Goal: Task Accomplishment & Management: Complete application form

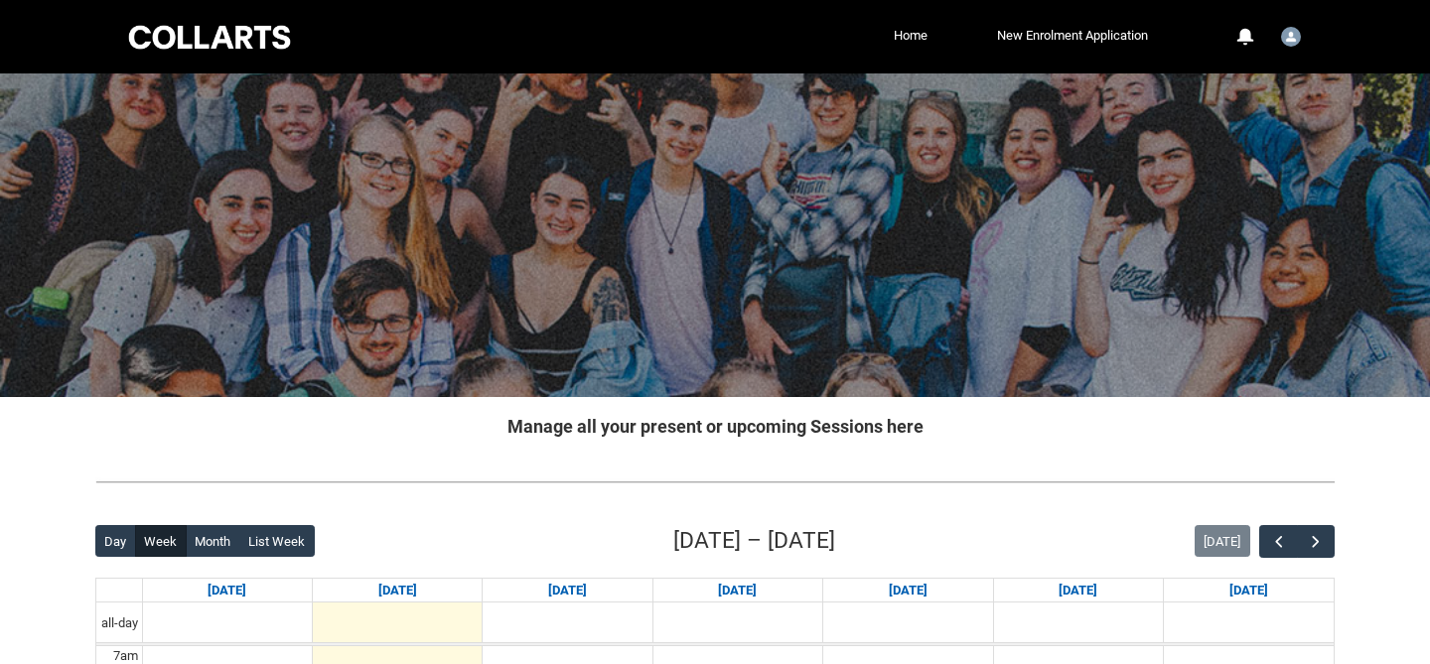
click at [204, 42] on div at bounding box center [209, 37] width 169 height 31
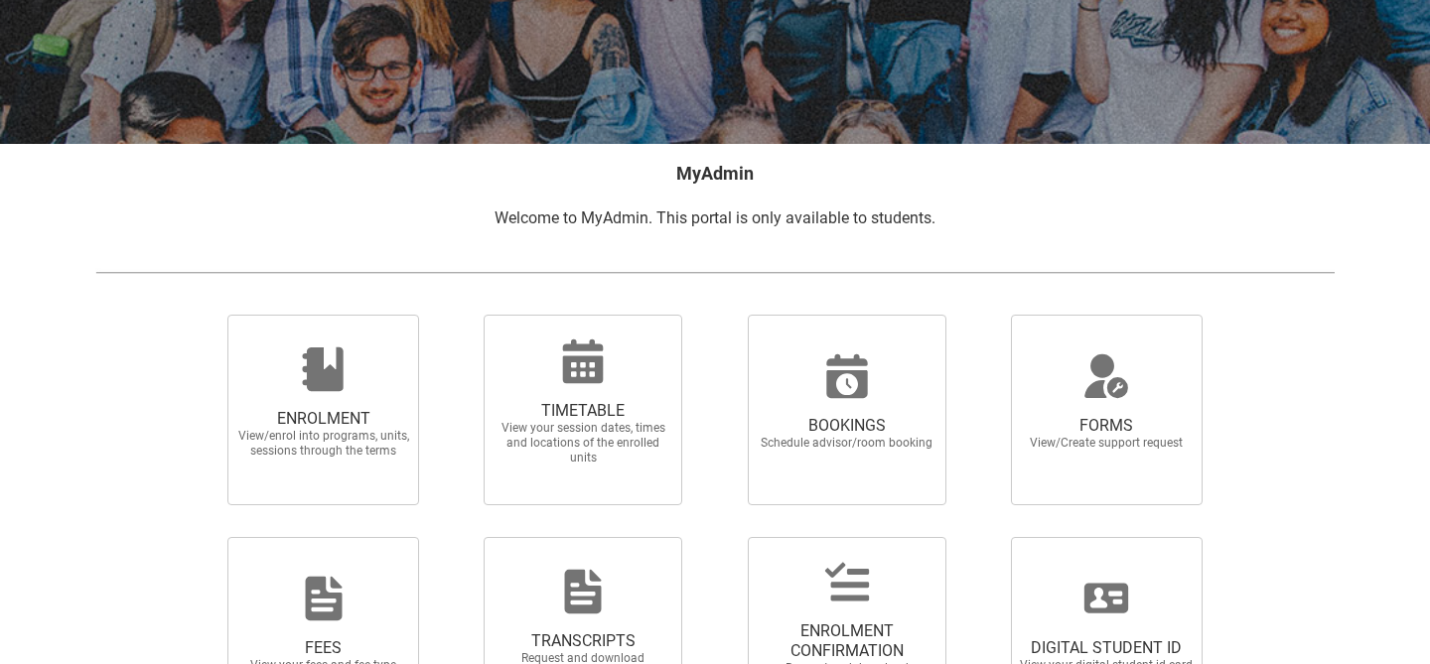
scroll to position [413, 0]
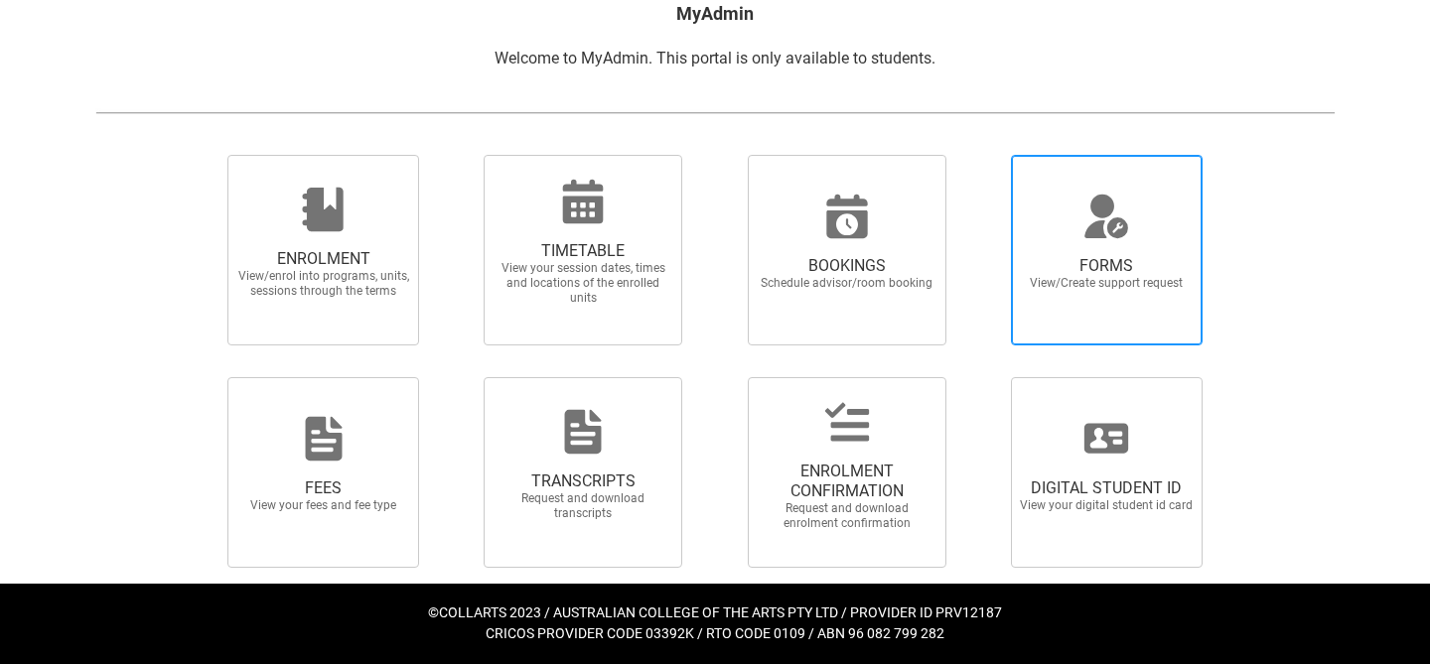
click at [1103, 236] on icon at bounding box center [1107, 227] width 44 height 21
click at [987, 155] on input "FORMS View/Create support request" at bounding box center [986, 154] width 1 height 1
radio input "true"
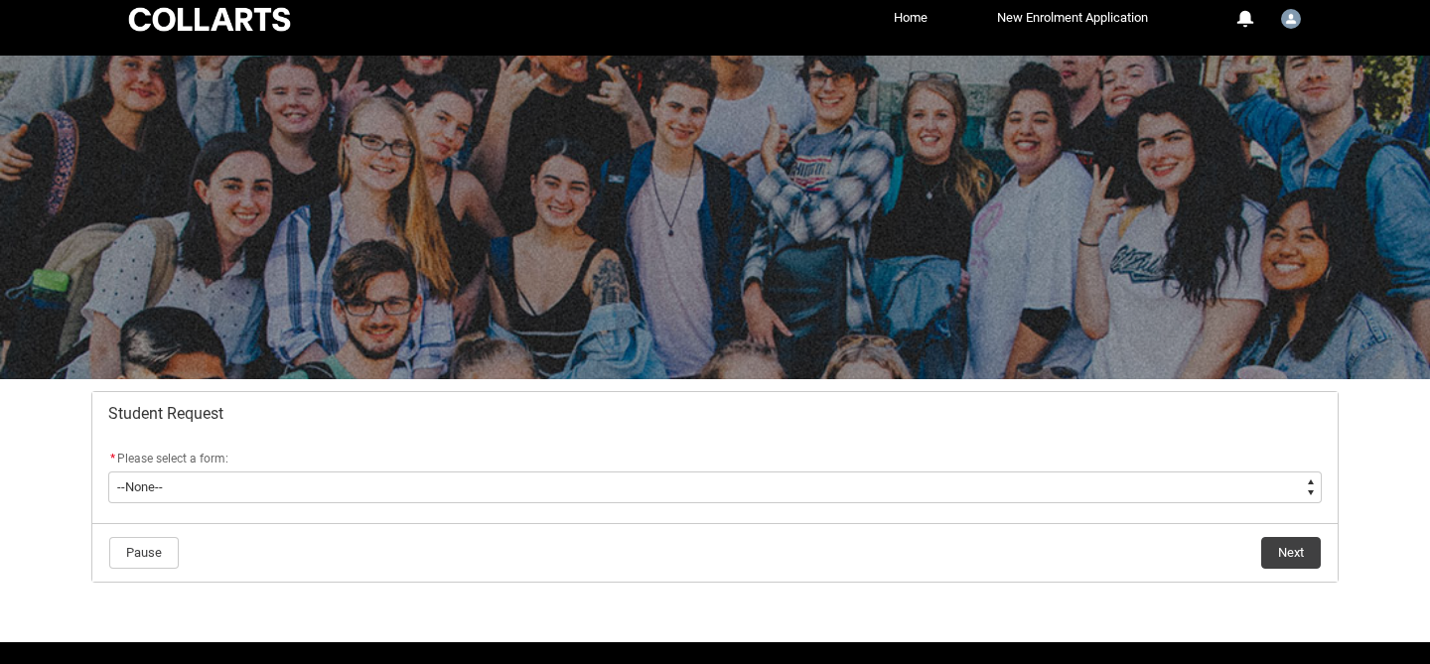
scroll to position [76, 0]
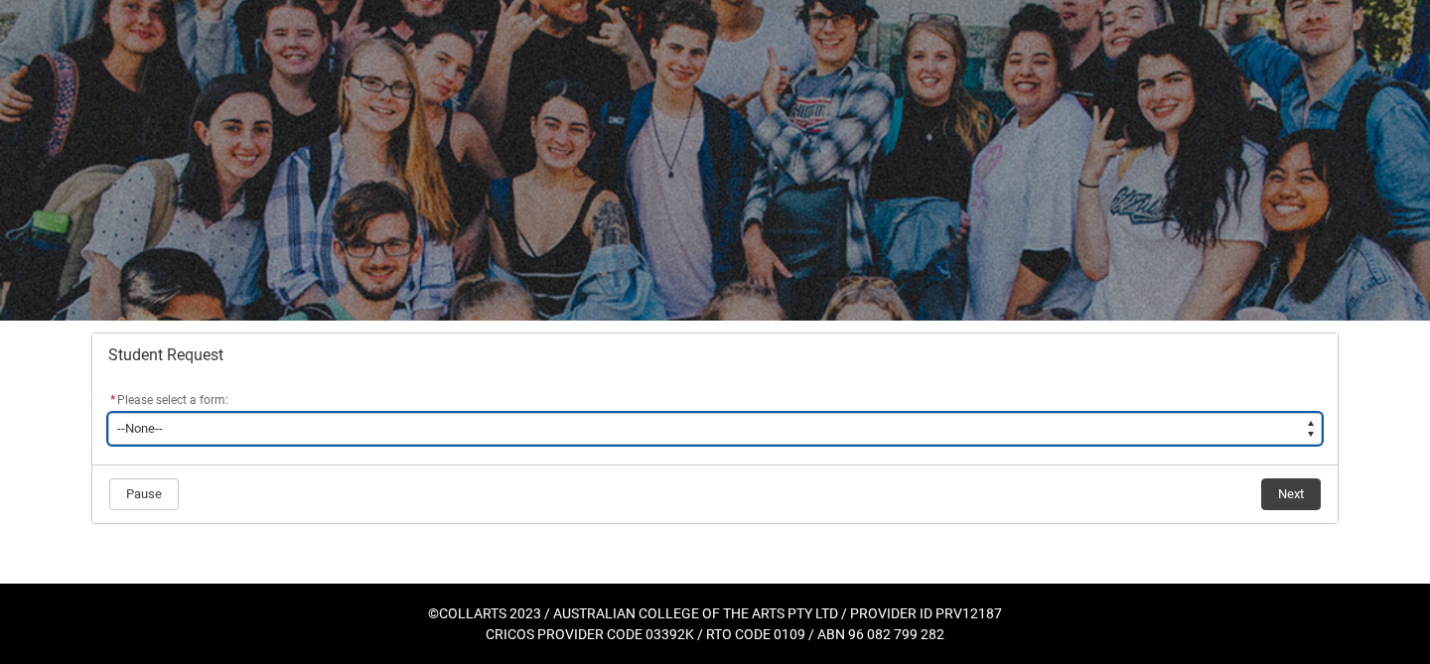
click at [914, 430] on select "--None-- Academic Transcript Application to Appeal Assignment Extension Change …" at bounding box center [714, 429] width 1213 height 32
type lightning-select "Course_Credit_RPL_Choice"
click at [108, 413] on select "--None-- Academic Transcript Application to Appeal Assignment Extension Change …" at bounding box center [714, 429] width 1213 height 32
select select "Course_Credit_RPL_Choice"
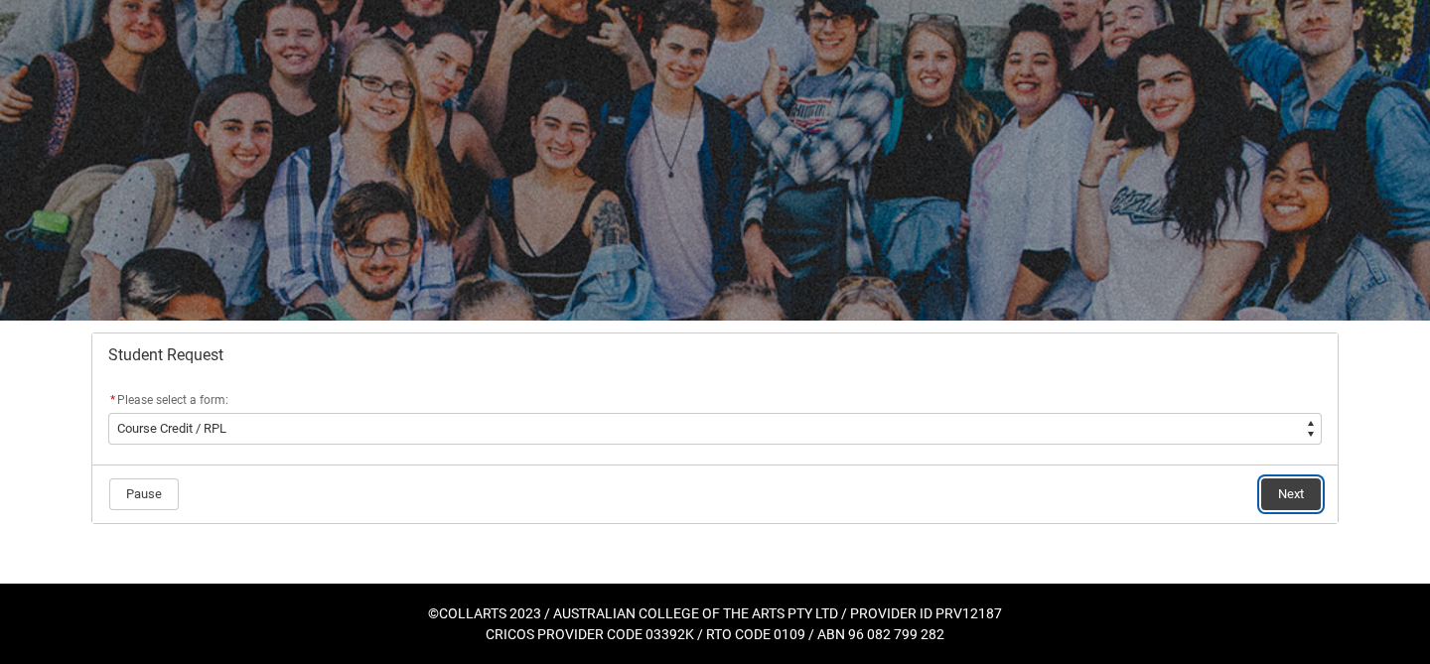
click at [1278, 491] on button "Next" at bounding box center [1291, 495] width 60 height 32
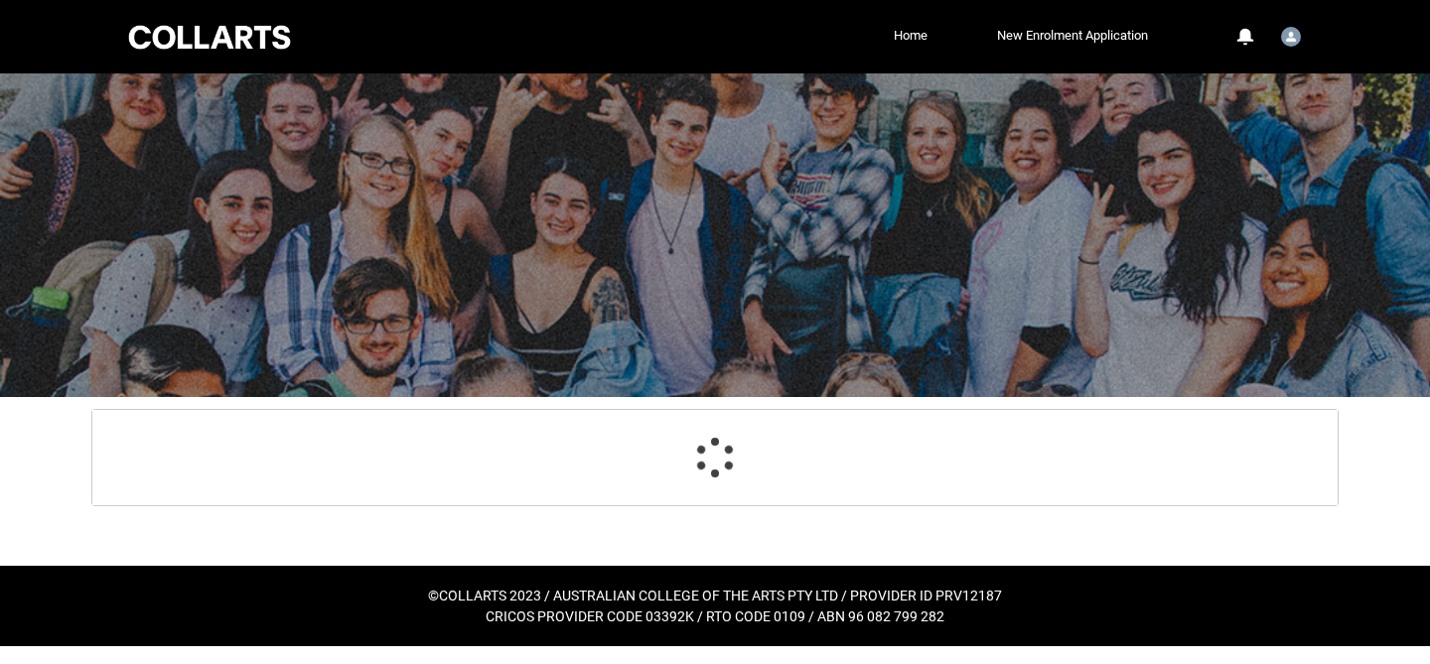
scroll to position [115, 0]
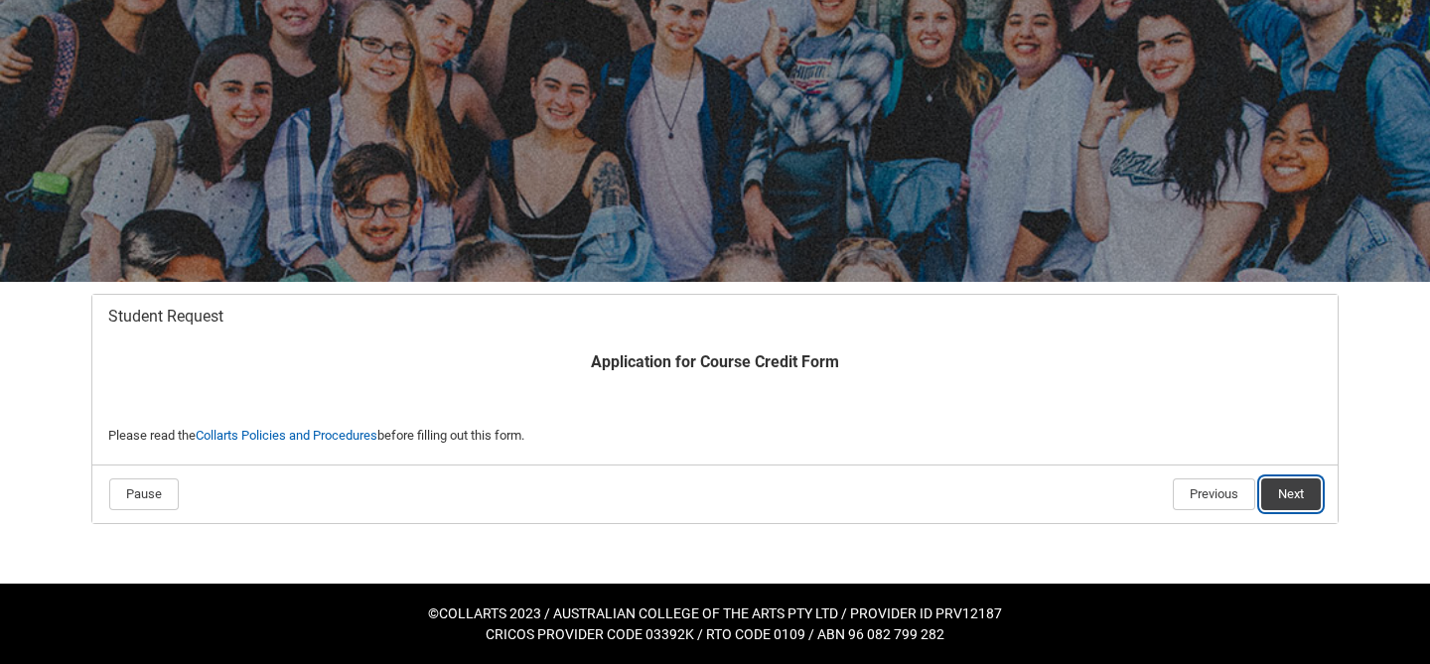
click at [1288, 493] on button "Next" at bounding box center [1291, 495] width 60 height 32
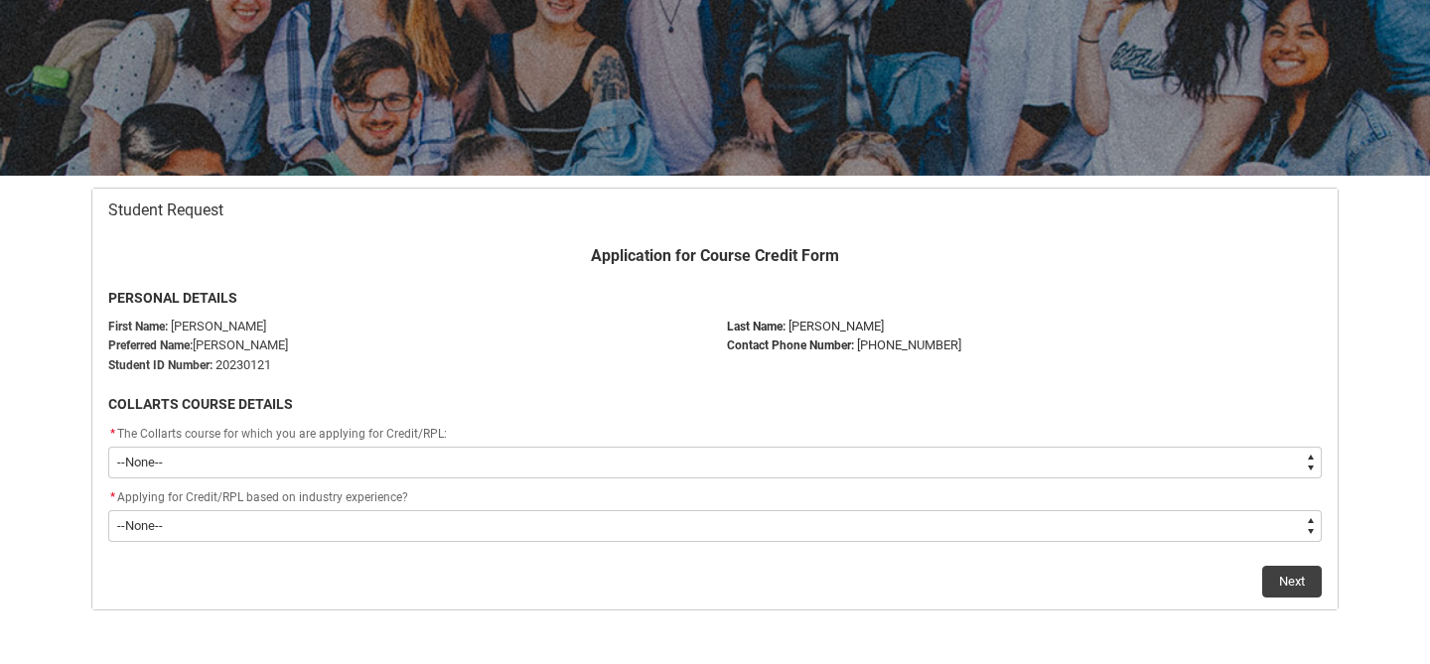
scroll to position [308, 0]
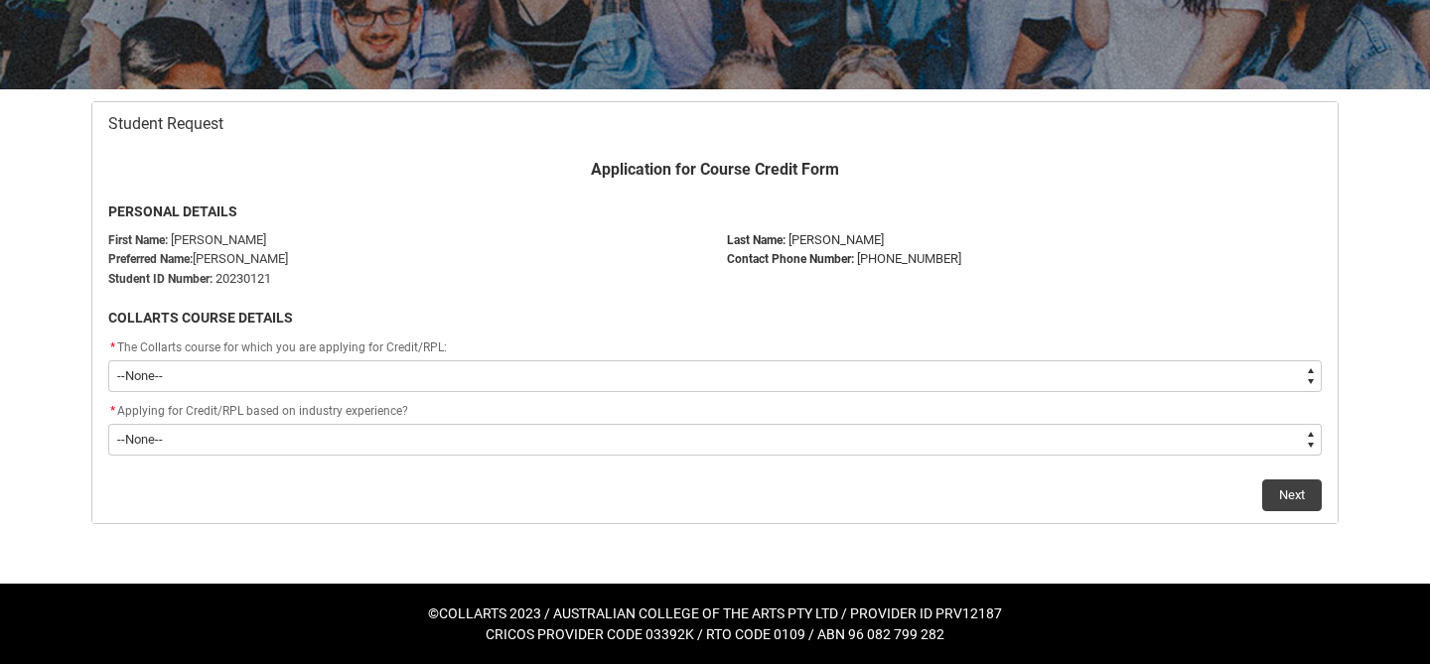
click at [900, 375] on select "--None-- Bachelor of Music Production V2" at bounding box center [714, 376] width 1213 height 32
type lightning-select "recordPicklist_ProgramEnrollment.a0jOZ000004HqW9YAK"
click at [108, 360] on select "--None-- Bachelor of Music Production V2" at bounding box center [714, 376] width 1213 height 32
select select "recordPicklist_ProgramEnrollment.a0jOZ000004HqW9YAK"
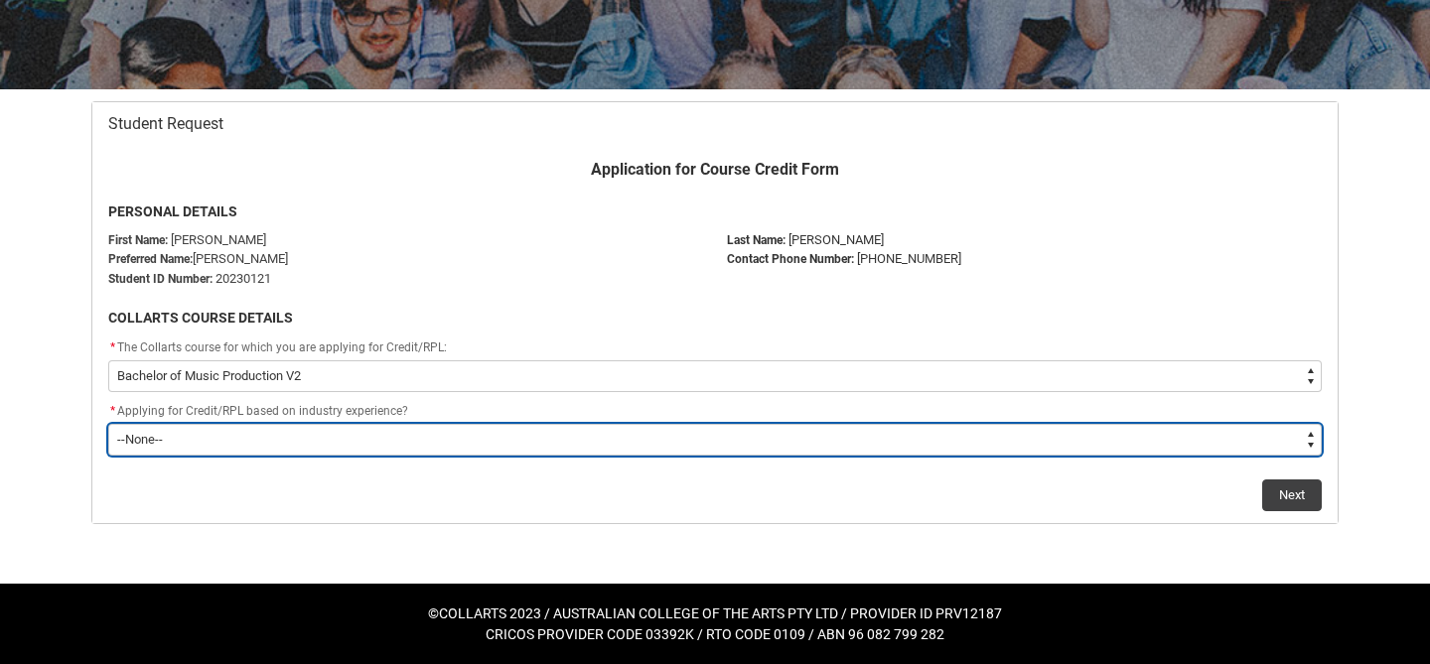
click at [870, 442] on select "--None-- Prior Learning Prior Industry Experience Both" at bounding box center [714, 440] width 1213 height 32
type lightning-select "Prior_Industry_Experience_RPL"
click at [108, 424] on select "--None-- Prior Learning Prior Industry Experience Both" at bounding box center [714, 440] width 1213 height 32
select select "Prior_Industry_Experience_RPL"
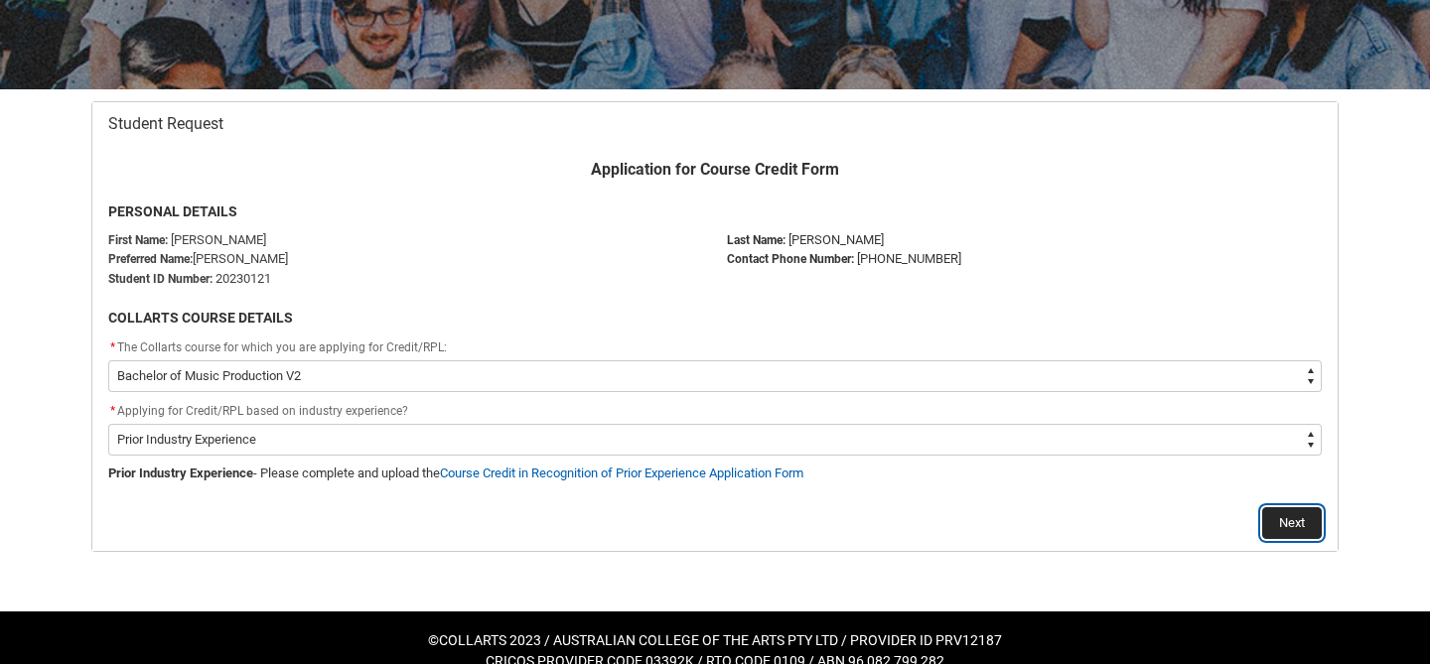
click at [1292, 519] on button "Next" at bounding box center [1292, 523] width 60 height 32
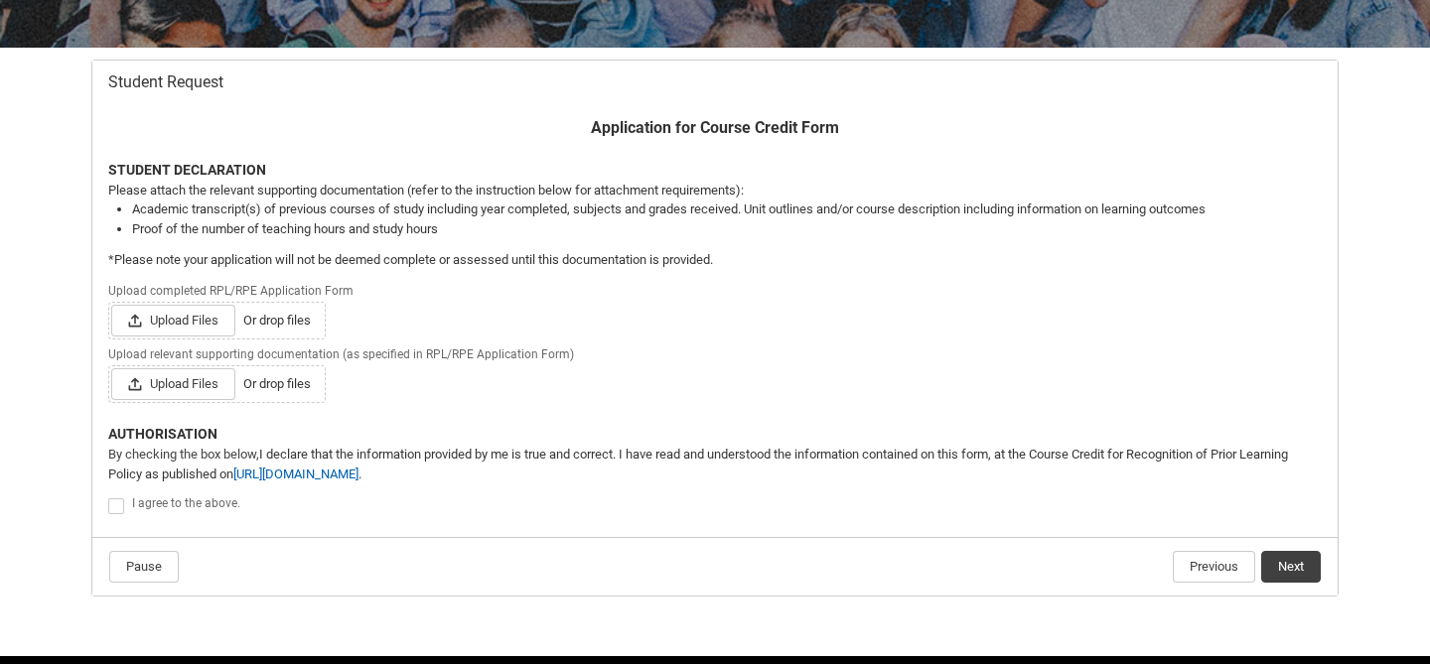
scroll to position [364, 0]
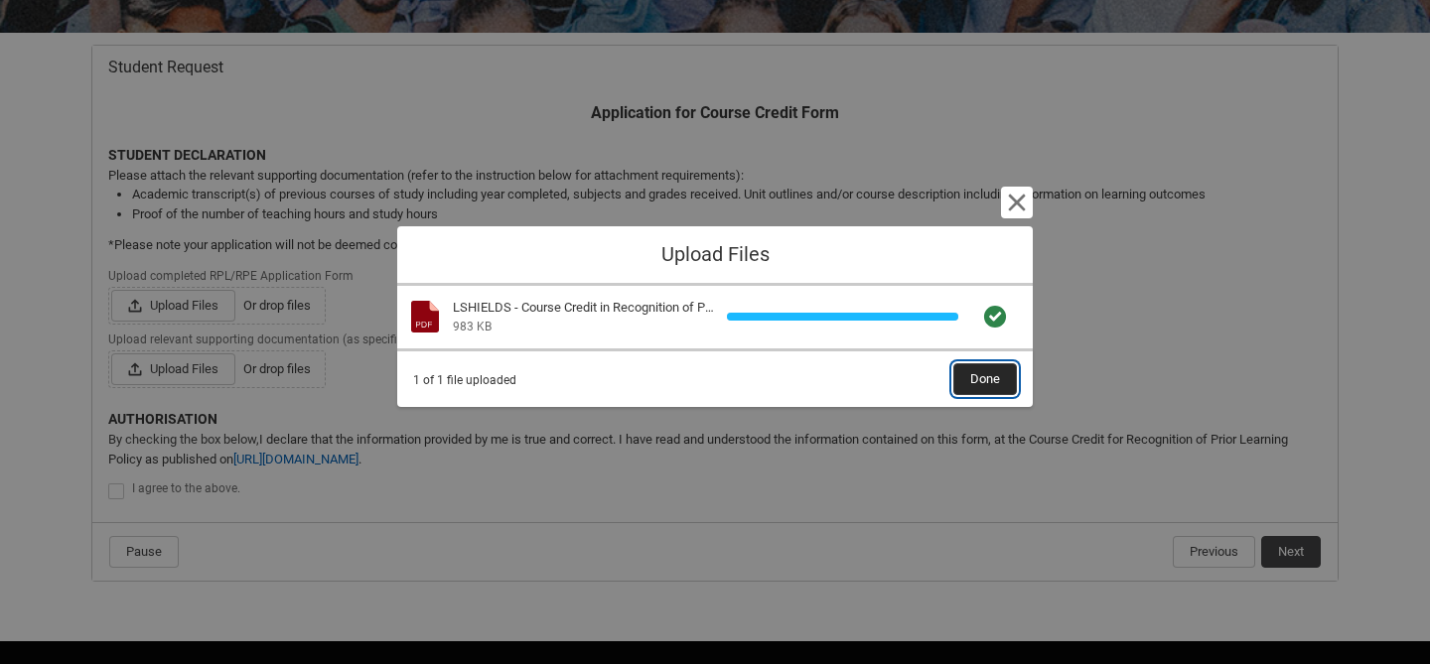
click at [995, 373] on span "Done" at bounding box center [985, 379] width 30 height 30
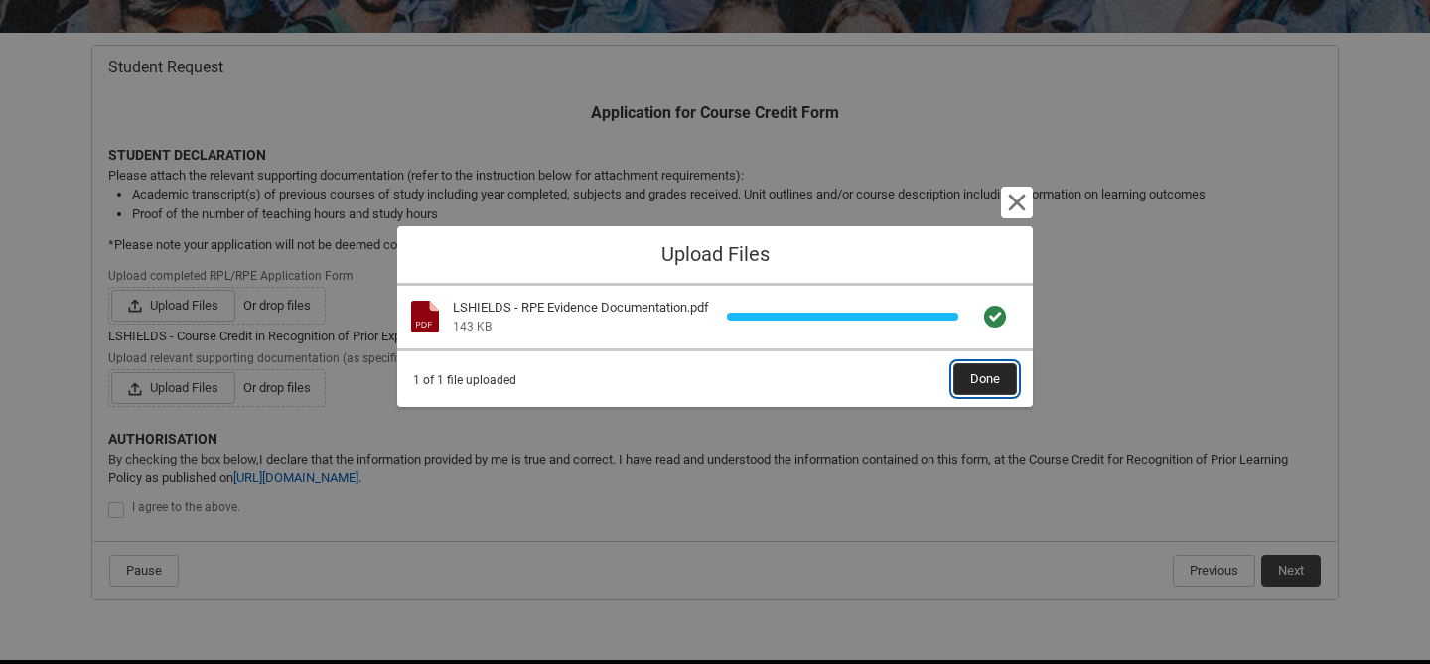
click at [974, 391] on span "Done" at bounding box center [985, 379] width 30 height 30
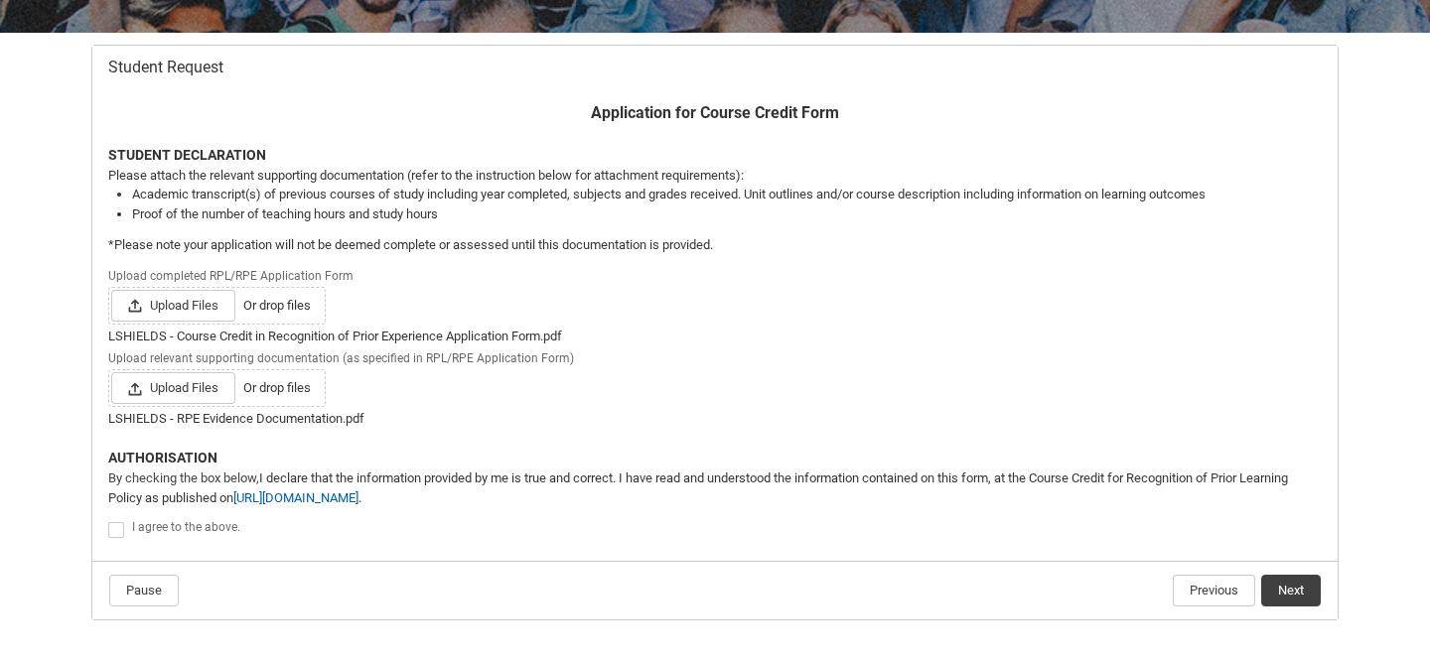
click at [117, 526] on span "Redu_Student_Request flow" at bounding box center [116, 530] width 16 height 16
click at [108, 519] on input "Redu_Student_Request flow" at bounding box center [107, 518] width 1 height 1
type lightning-input "true"
checkbox input "true"
click at [1286, 595] on button "Next" at bounding box center [1291, 591] width 60 height 32
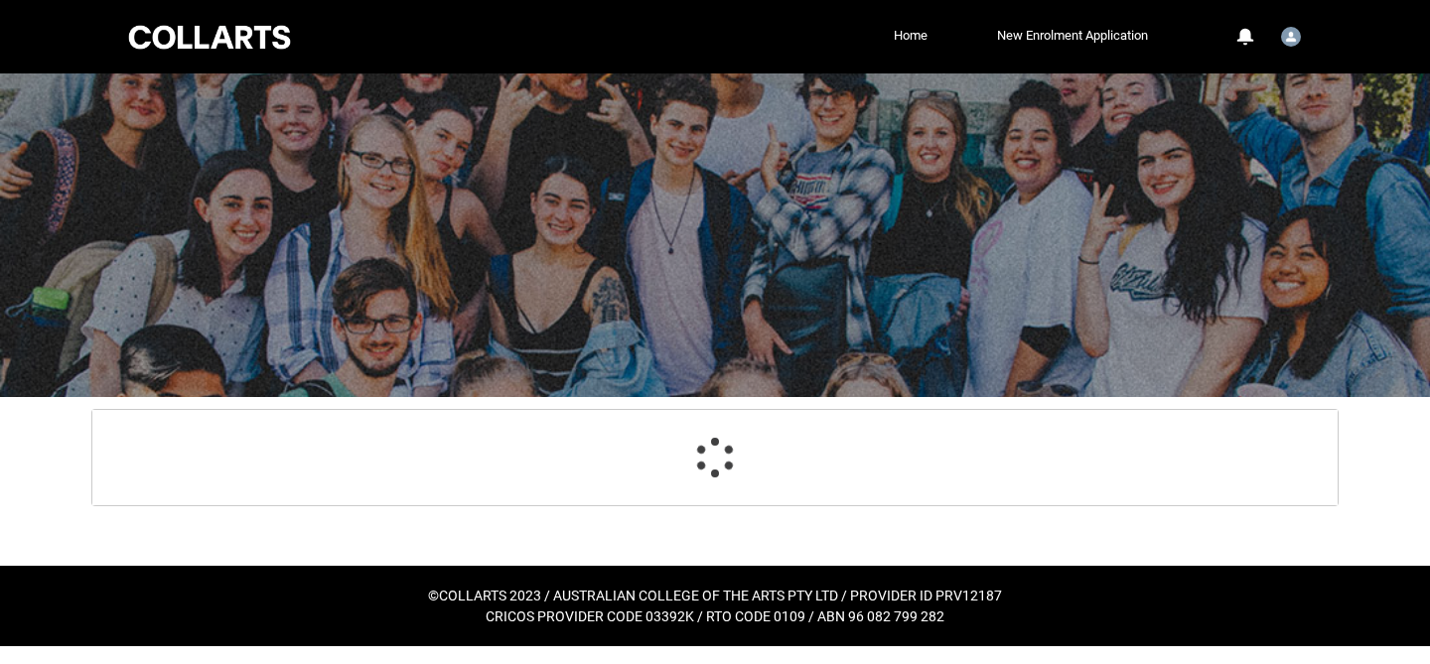
scroll to position [40, 0]
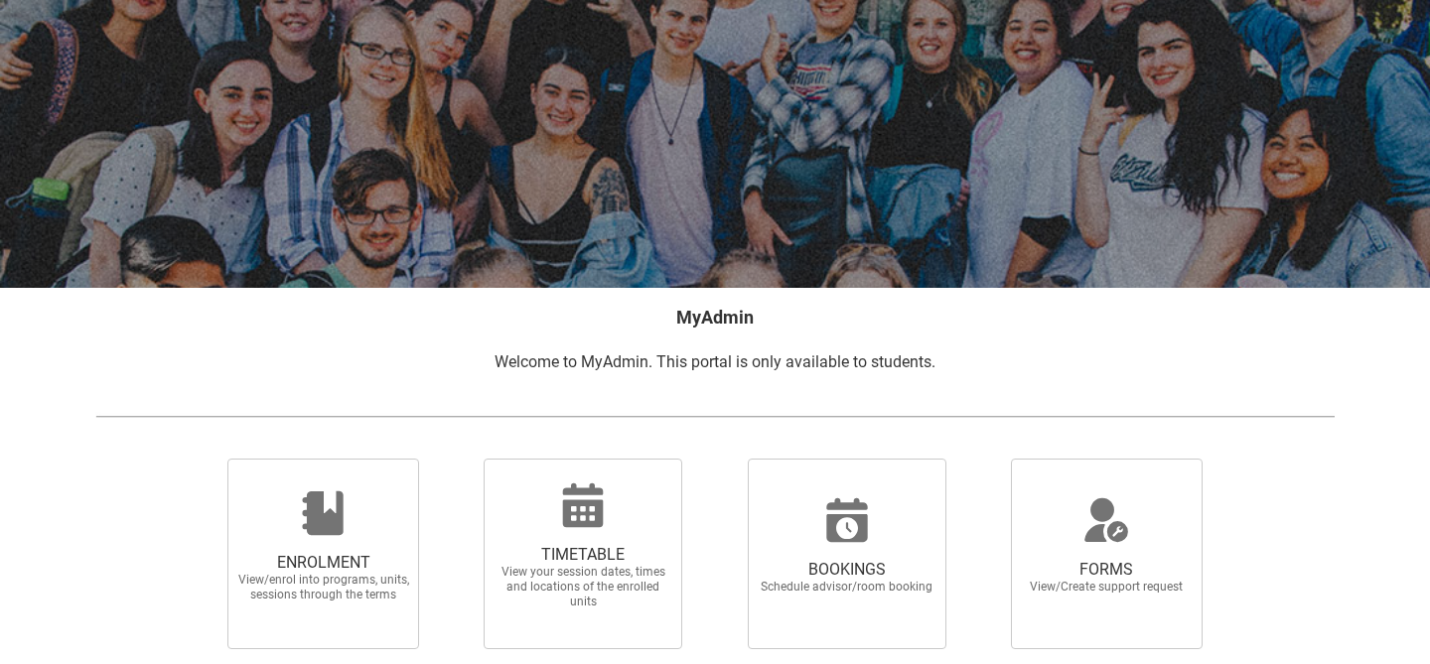
scroll to position [111, 0]
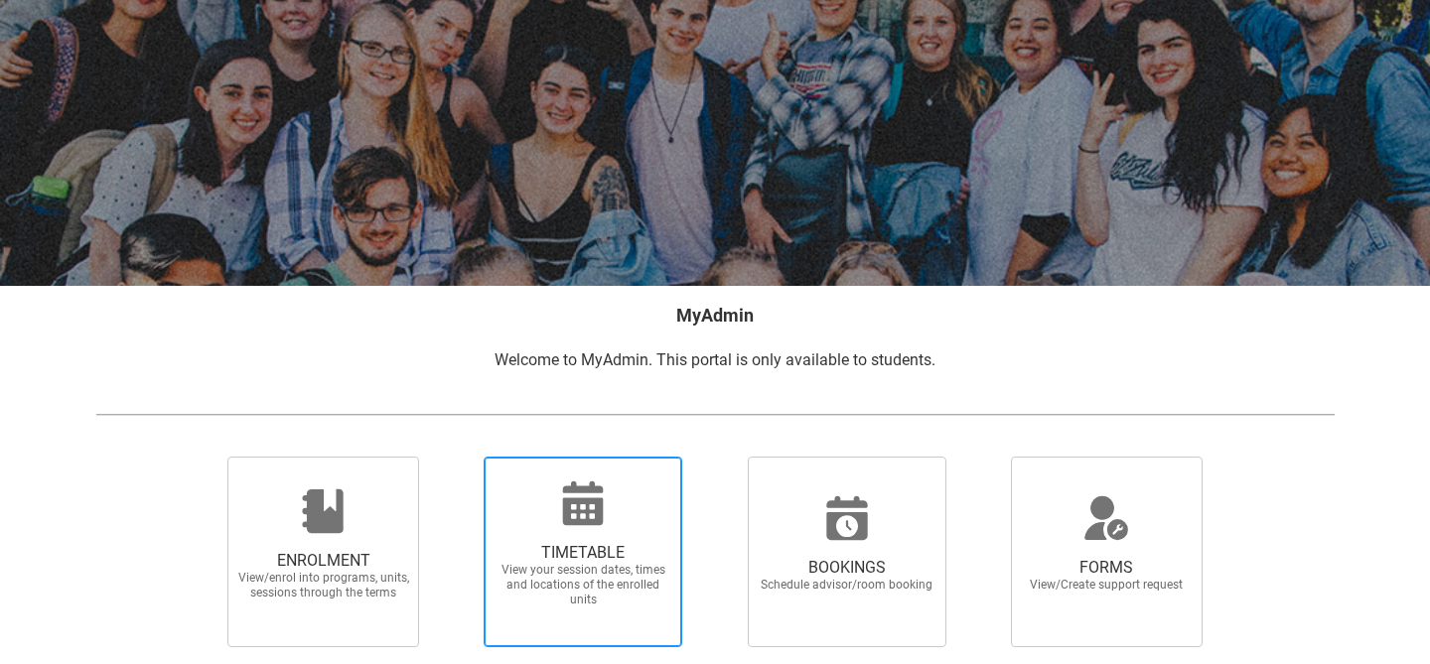
click at [568, 484] on icon at bounding box center [583, 504] width 48 height 48
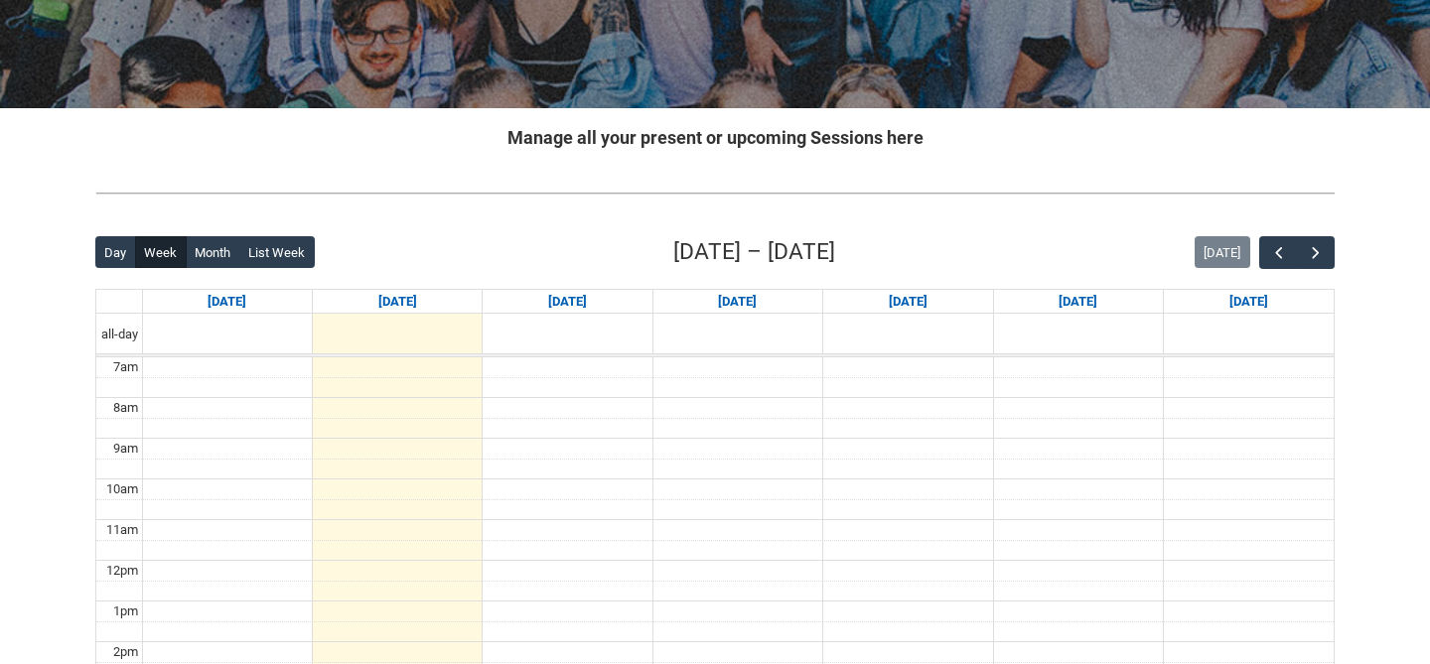
scroll to position [299, 0]
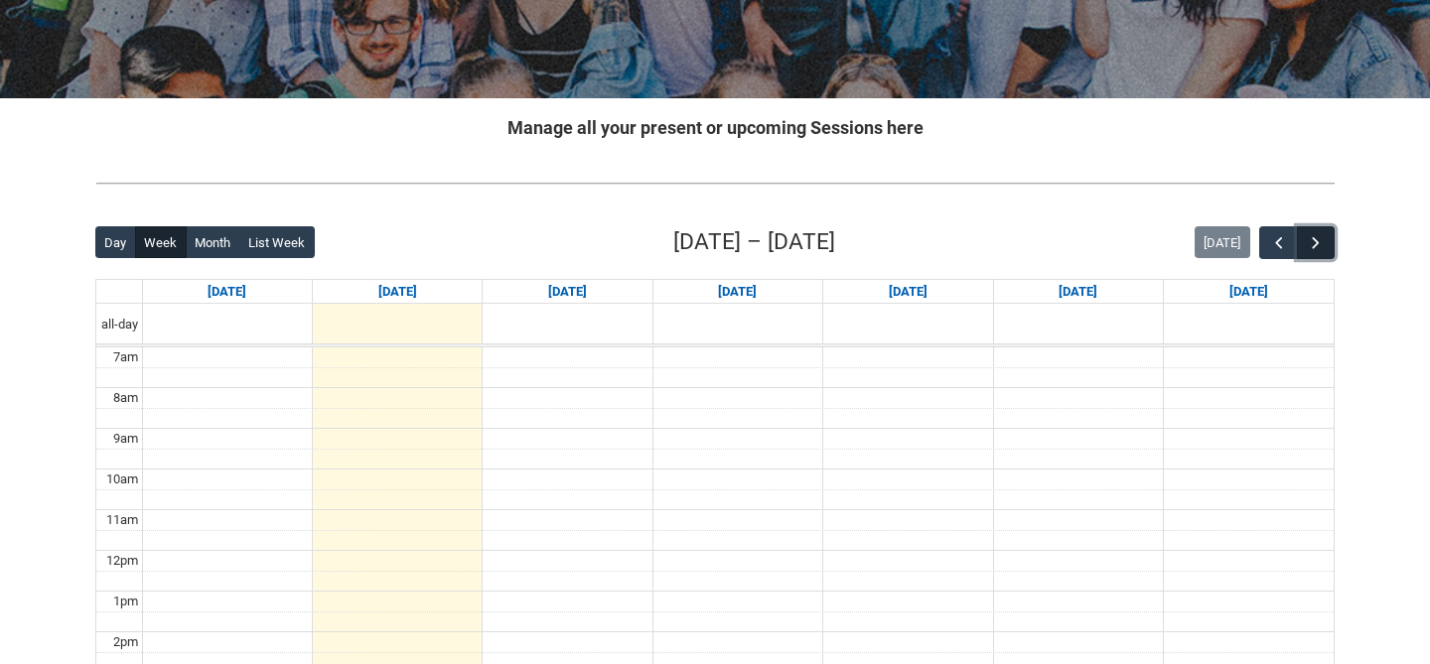
click at [1314, 236] on span "button" at bounding box center [1316, 243] width 20 height 20
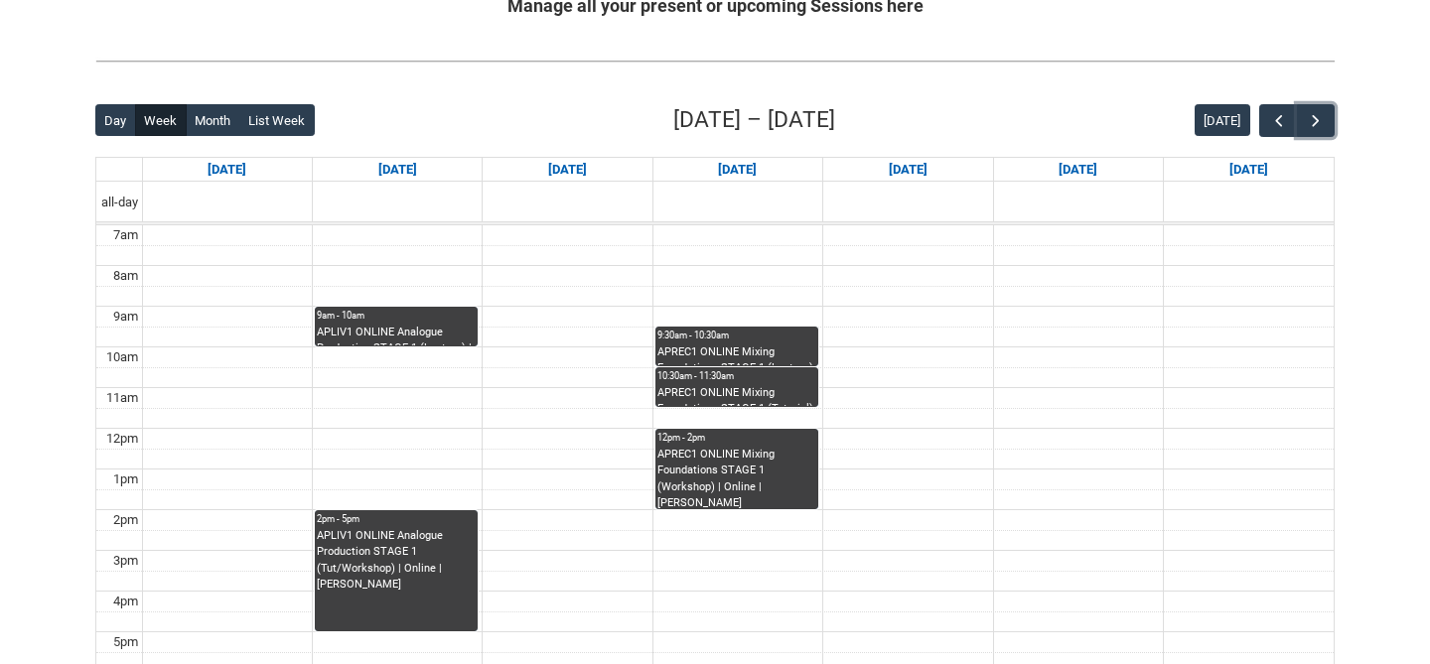
scroll to position [553, 0]
